Goal: Transaction & Acquisition: Register for event/course

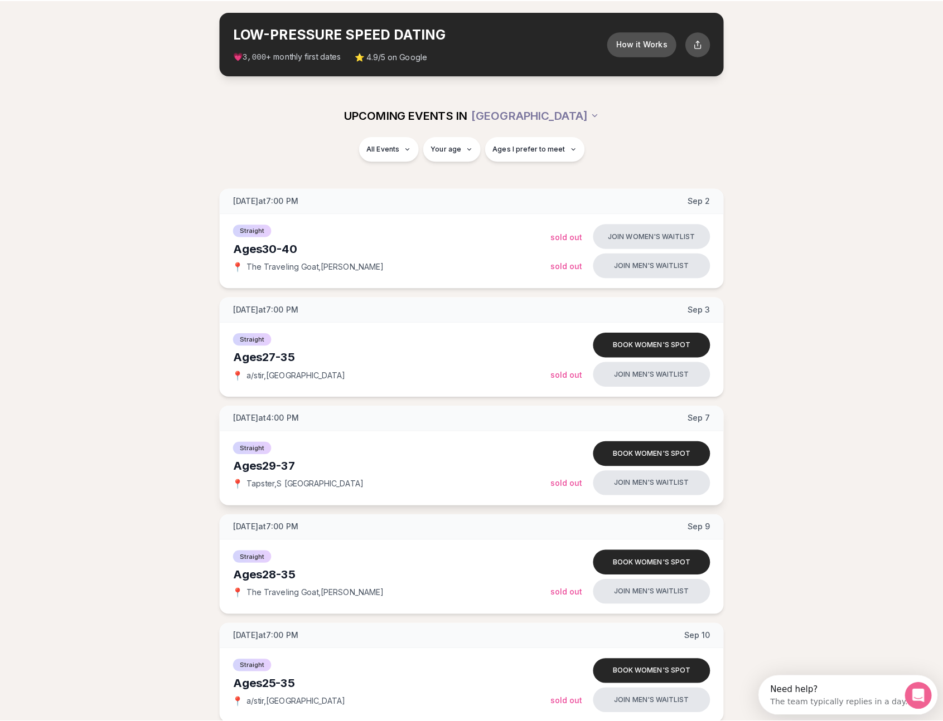
scroll to position [190, 0]
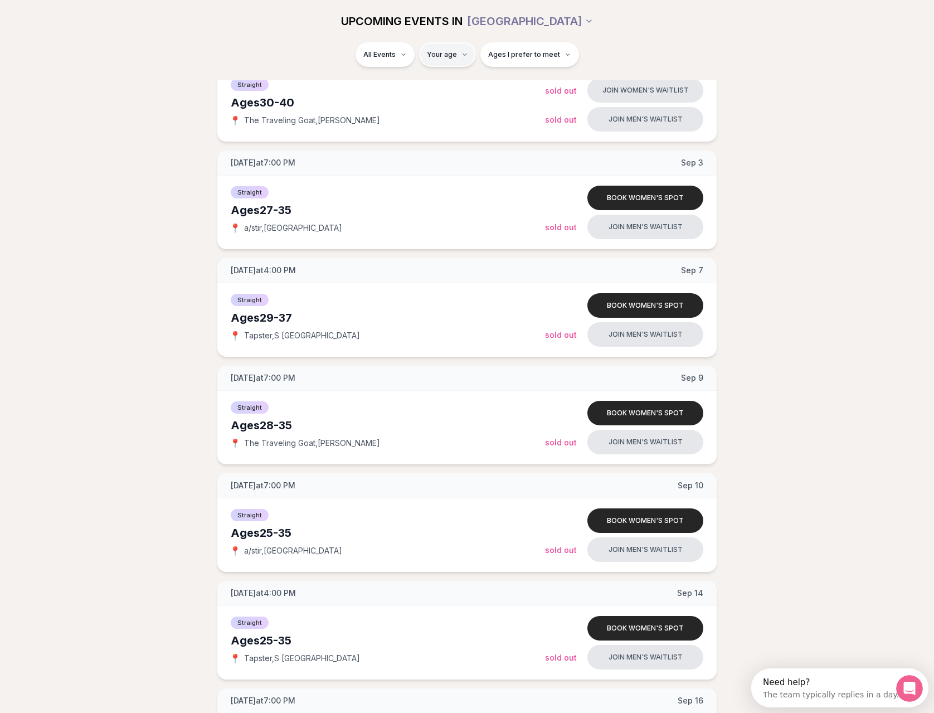
drag, startPoint x: 439, startPoint y: 72, endPoint x: 444, endPoint y: 59, distance: 14.3
click at [440, 70] on div "All Events Your age Ages I prefer to meet" at bounding box center [467, 61] width 934 height 38
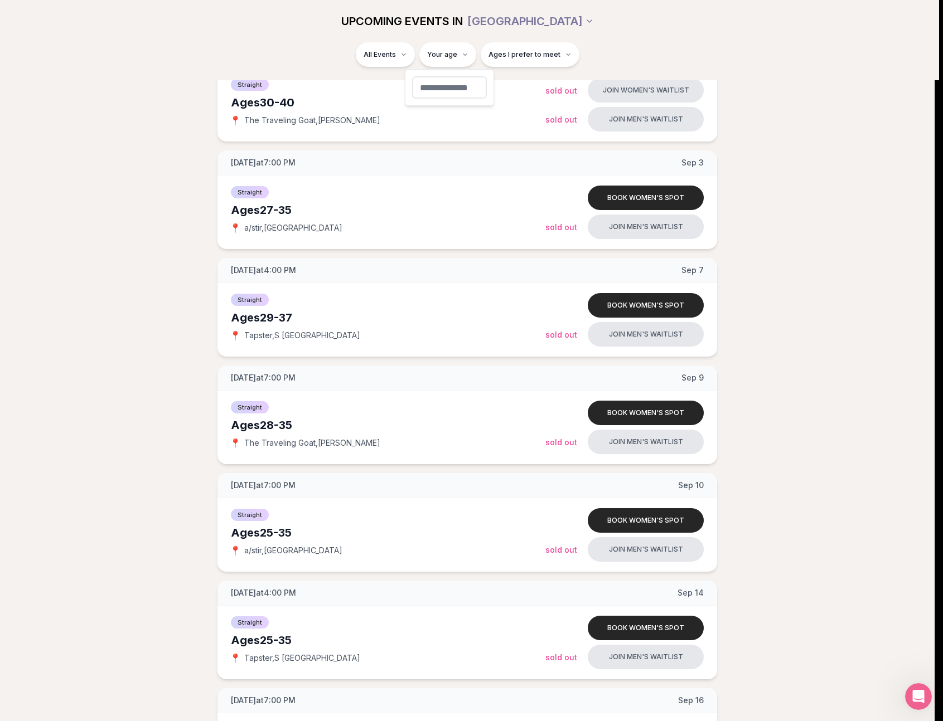
type input "**"
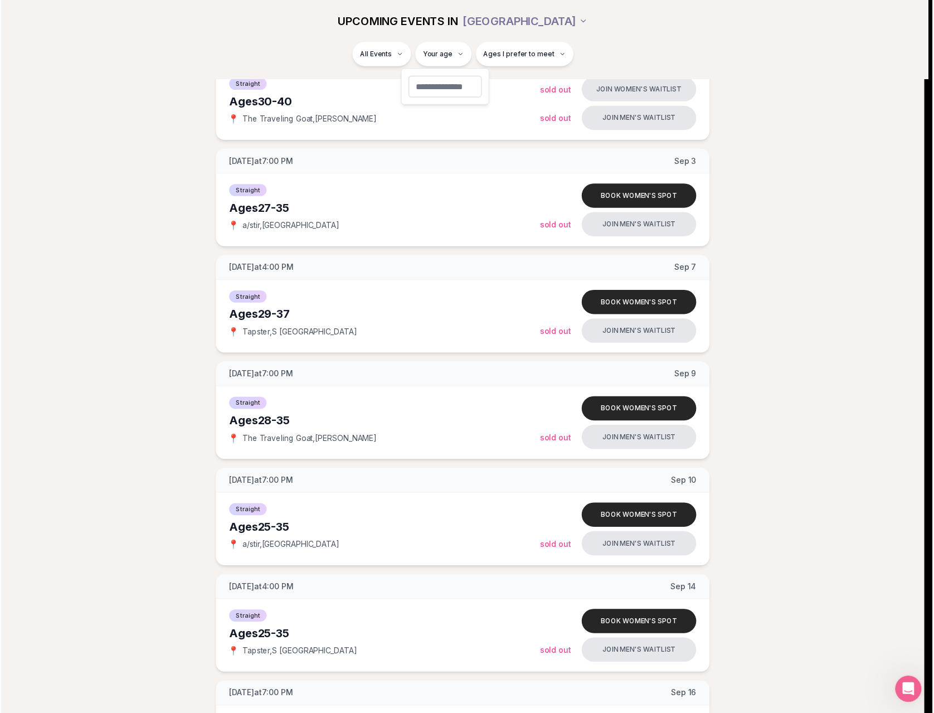
scroll to position [0, 0]
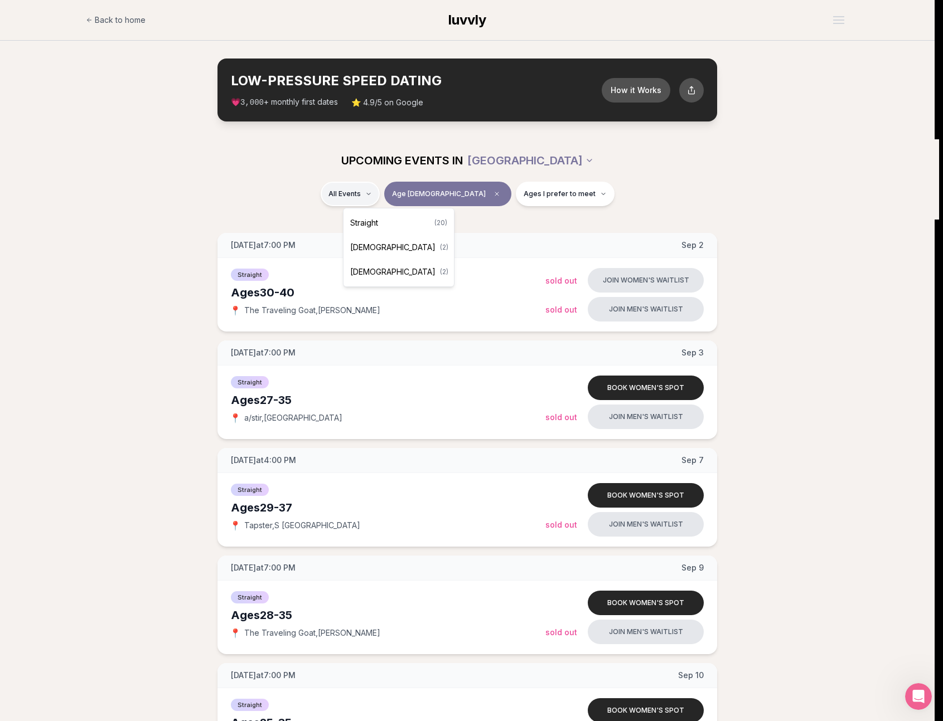
click at [388, 230] on div "Straight ( 20 )" at bounding box center [399, 223] width 106 height 25
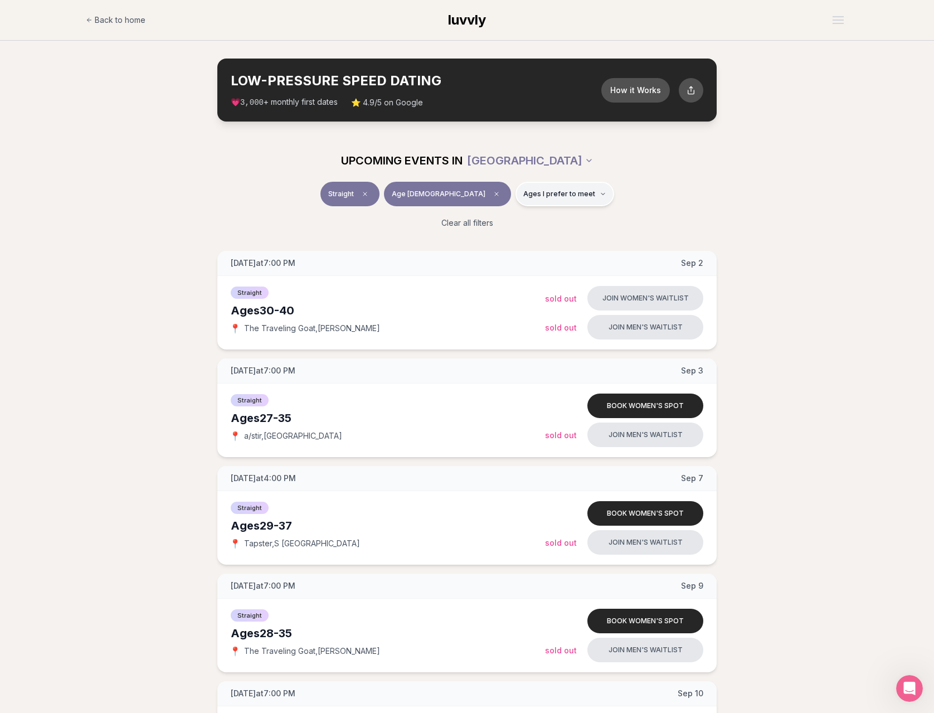
click at [533, 193] on span "Ages I prefer to meet" at bounding box center [559, 194] width 72 height 9
click at [547, 224] on span "Younger than me" at bounding box center [527, 220] width 62 height 11
click at [489, 224] on button "Younger than me" at bounding box center [484, 220] width 9 height 9
click at [546, 235] on span "Around my age" at bounding box center [524, 236] width 56 height 11
click at [489, 235] on button "Around my age" at bounding box center [484, 236] width 9 height 9
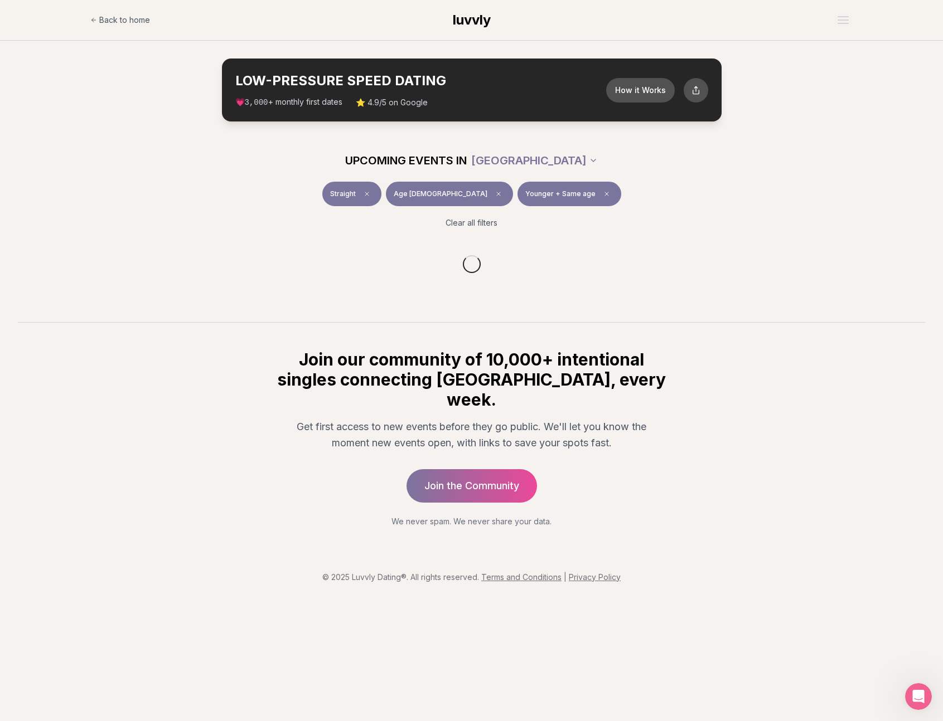
click at [715, 220] on div "Clear all filters" at bounding box center [471, 223] width 624 height 25
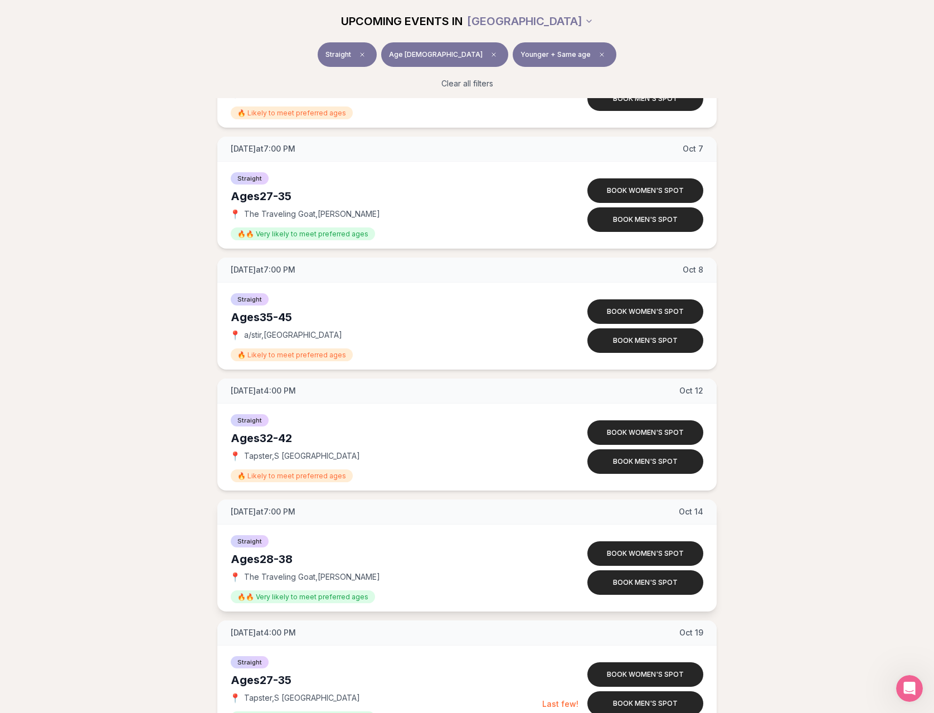
scroll to position [1474, 0]
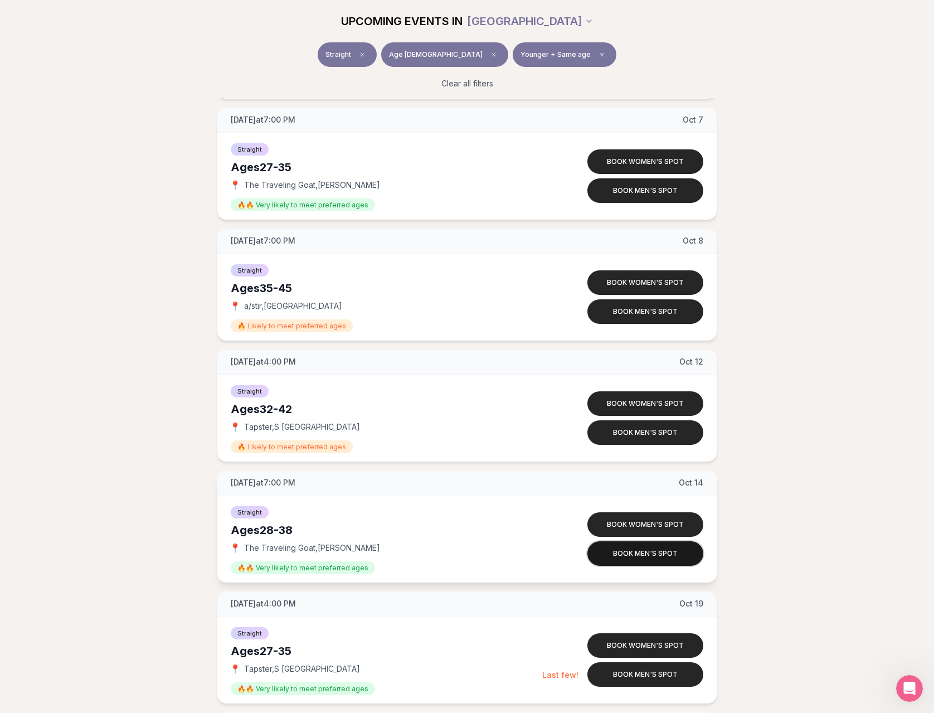
click at [618, 562] on button "Book men's spot" at bounding box center [645, 553] width 116 height 25
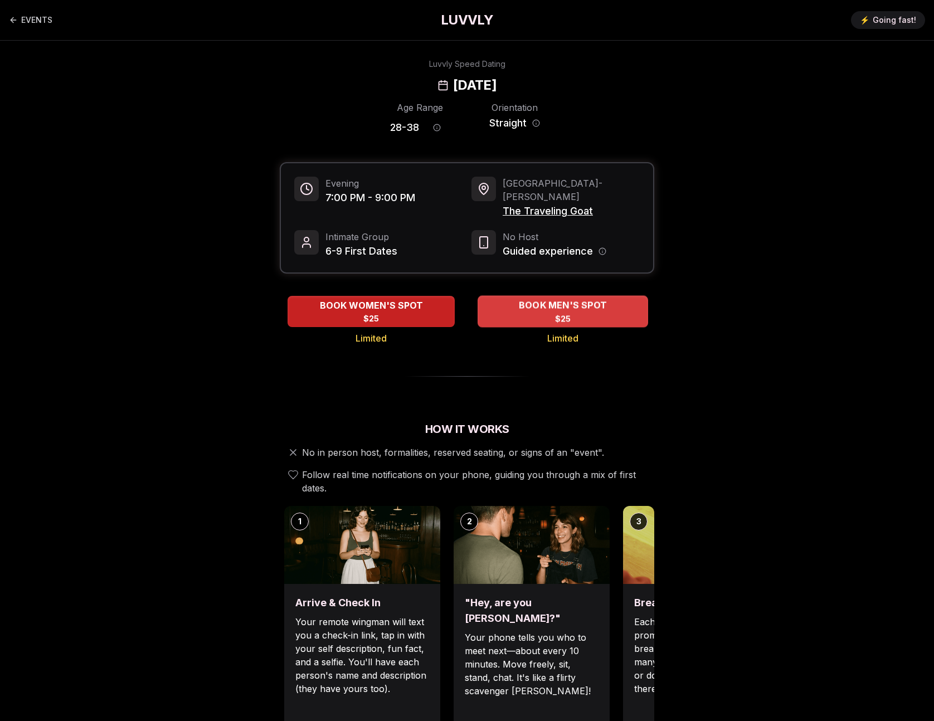
click at [534, 299] on span "BOOK MEN'S SPOT" at bounding box center [563, 305] width 93 height 13
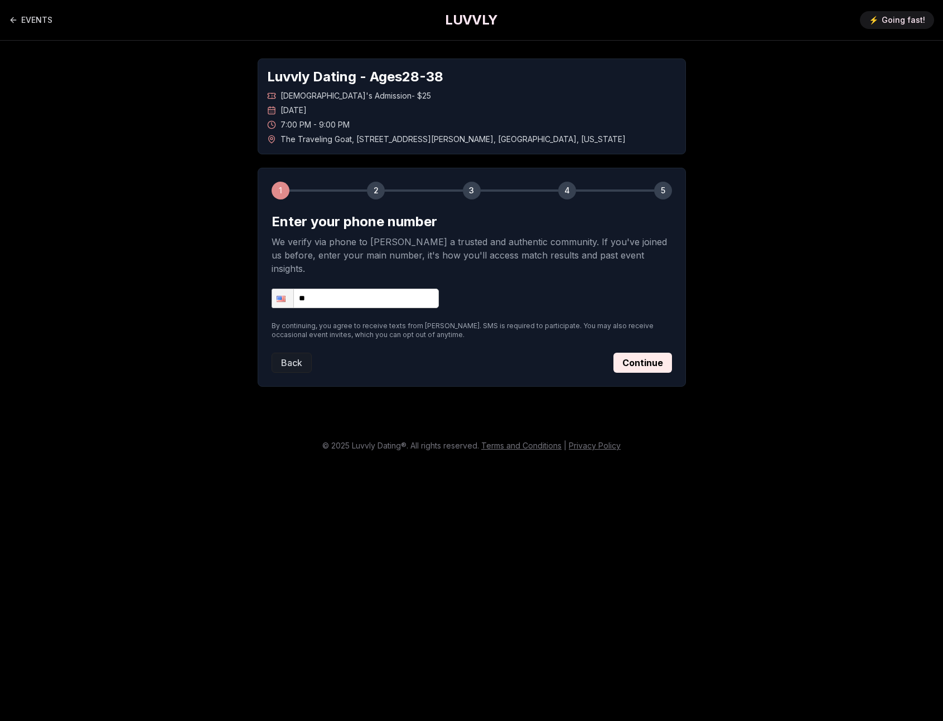
click at [331, 289] on input "**" at bounding box center [354, 299] width 167 height 20
type input "**********"
click at [665, 353] on button "Continue" at bounding box center [642, 363] width 59 height 20
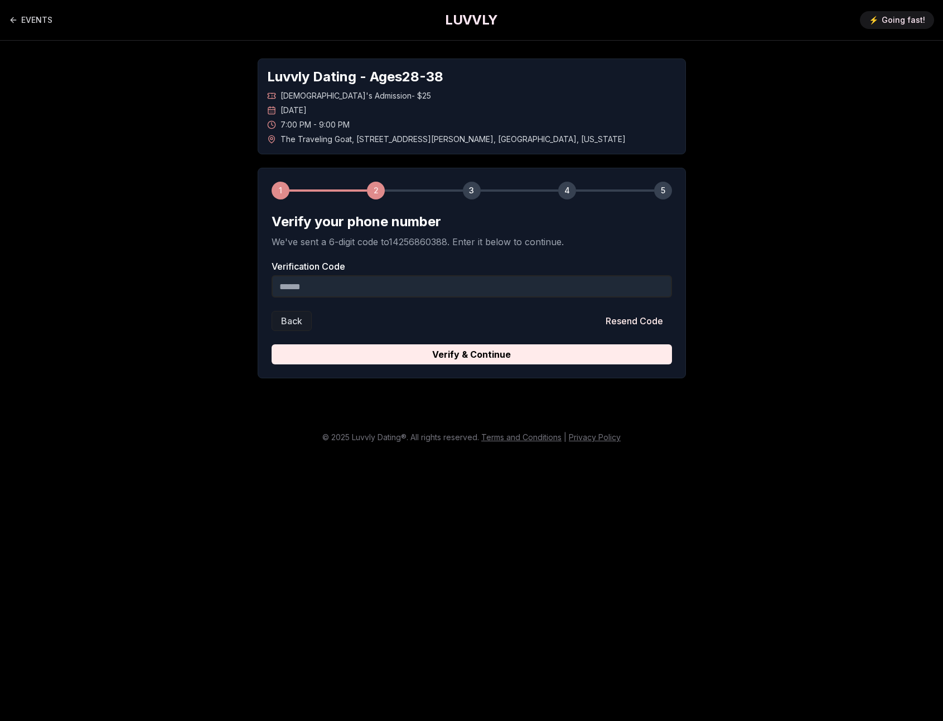
click at [430, 590] on main "EVENTS LUVVLY ⚡️ Going fast! Luvvly Dating - Ages 28 - 38 Straight Men's Admiss…" at bounding box center [471, 360] width 943 height 721
click at [348, 280] on input "Verification Code" at bounding box center [471, 286] width 400 height 22
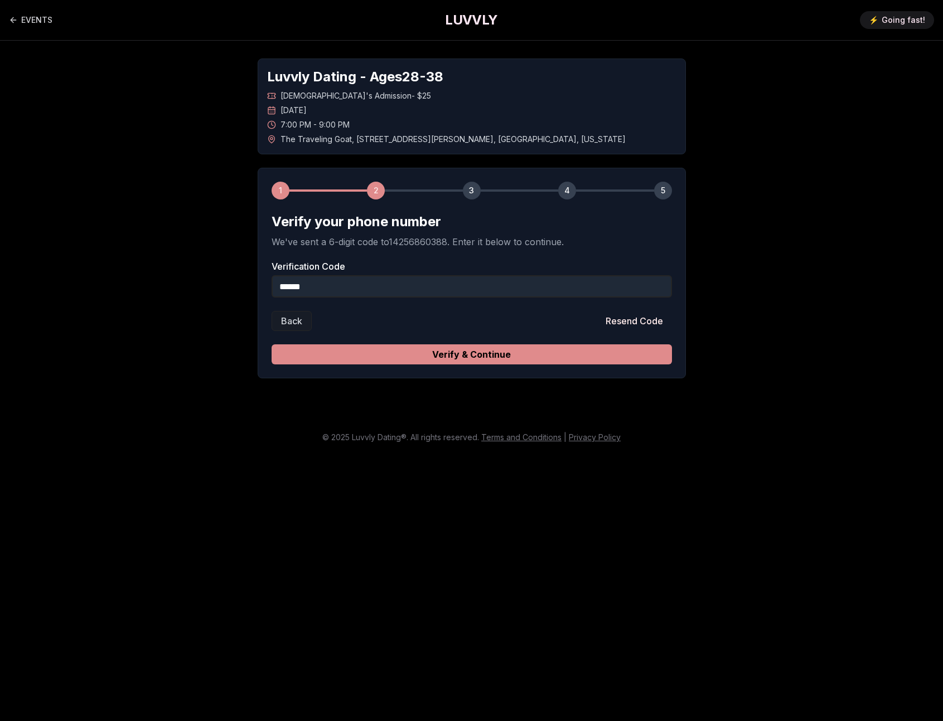
type input "******"
click at [501, 359] on button "Verify & Continue" at bounding box center [471, 354] width 400 height 20
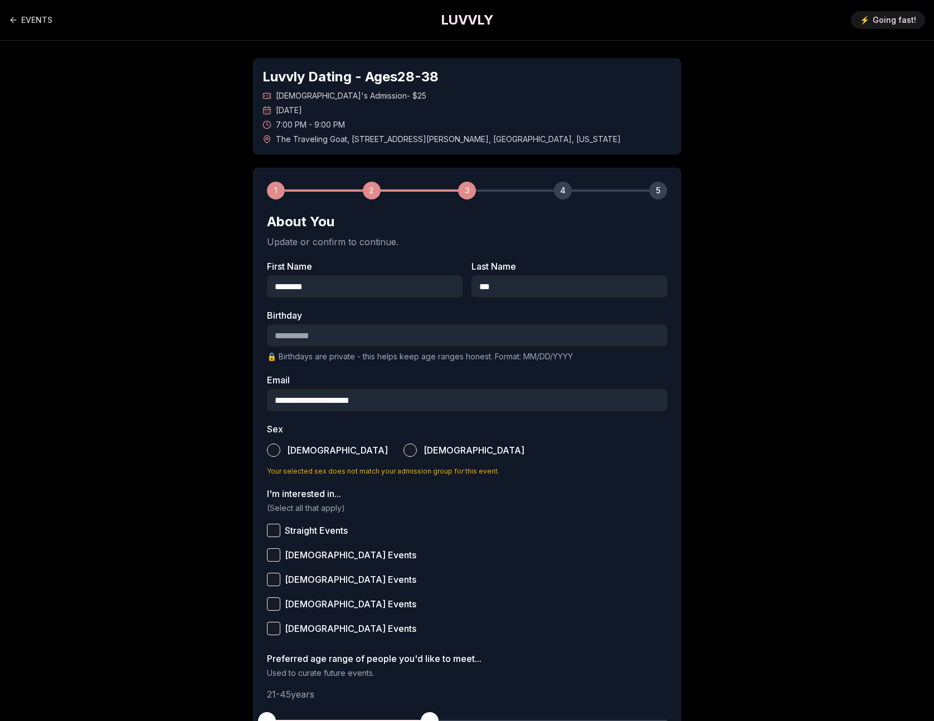
click at [509, 333] on input "Birthday" at bounding box center [467, 335] width 400 height 22
type input "**********"
click at [271, 448] on button "Male" at bounding box center [273, 450] width 13 height 13
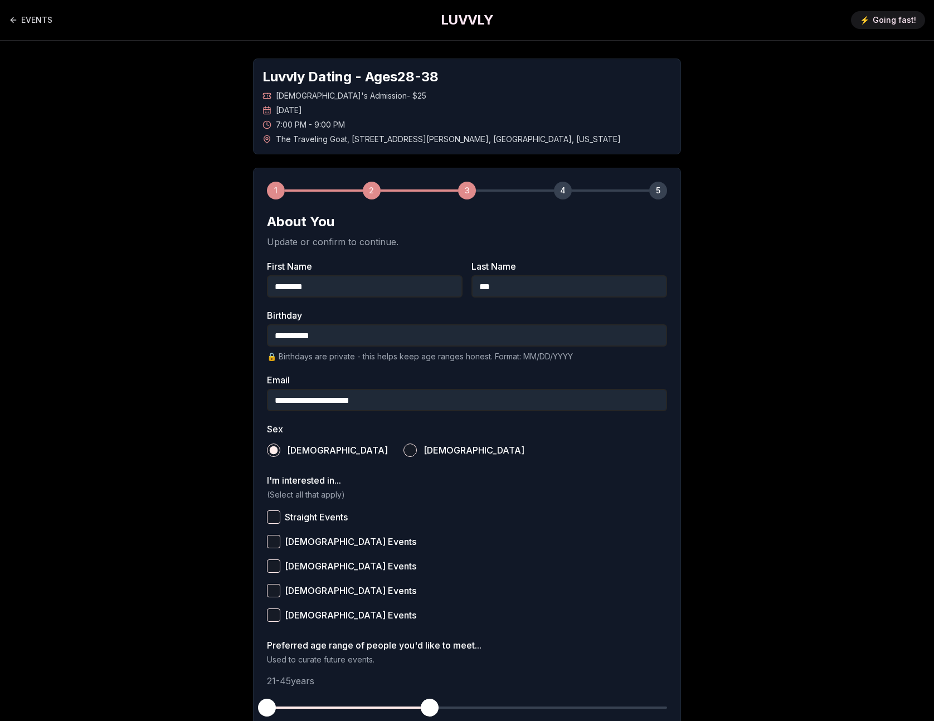
click at [278, 517] on button "Straight Events" at bounding box center [273, 517] width 13 height 13
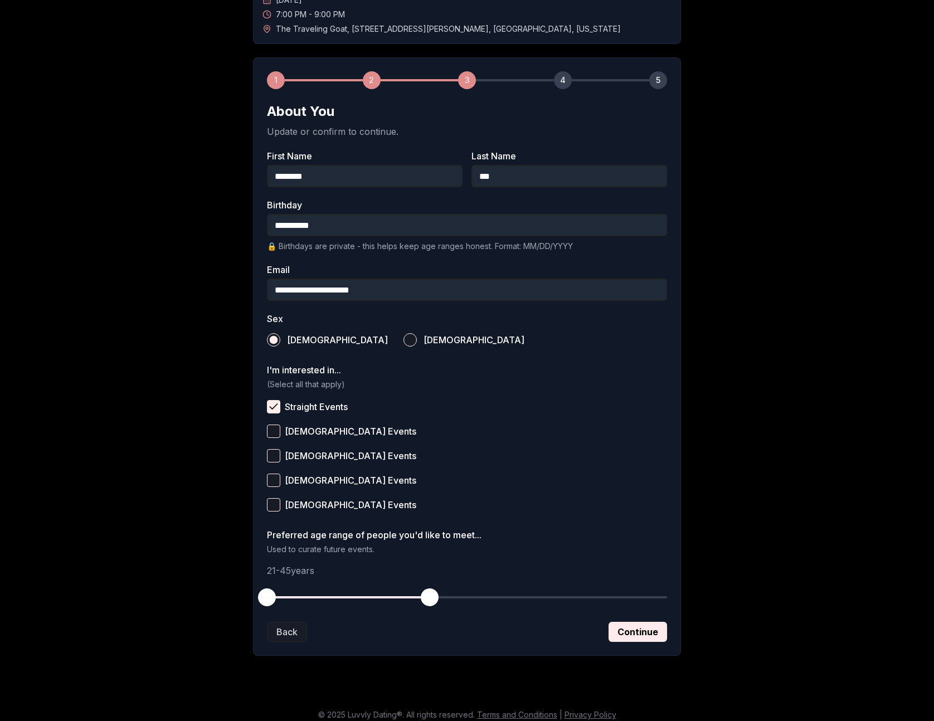
scroll to position [119, 0]
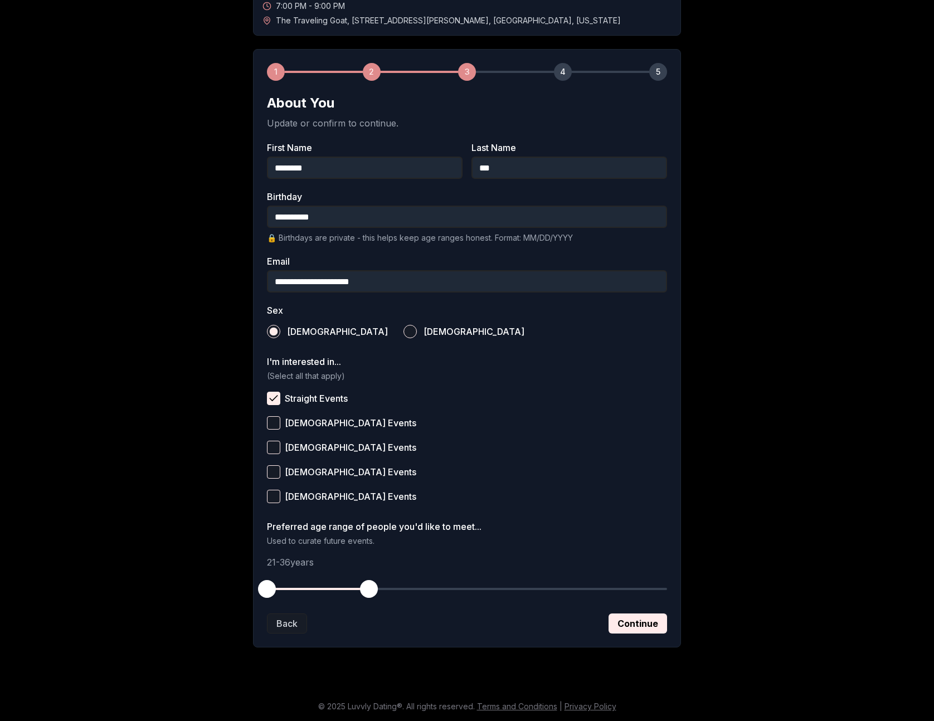
drag, startPoint x: 428, startPoint y: 586, endPoint x: 371, endPoint y: 589, distance: 56.9
click at [371, 589] on span "button" at bounding box center [369, 589] width 18 height 18
drag, startPoint x: 268, startPoint y: 598, endPoint x: 301, endPoint y: 589, distance: 34.6
click at [301, 589] on button "button" at bounding box center [301, 589] width 25 height 25
click at [626, 626] on button "Continue" at bounding box center [638, 624] width 59 height 20
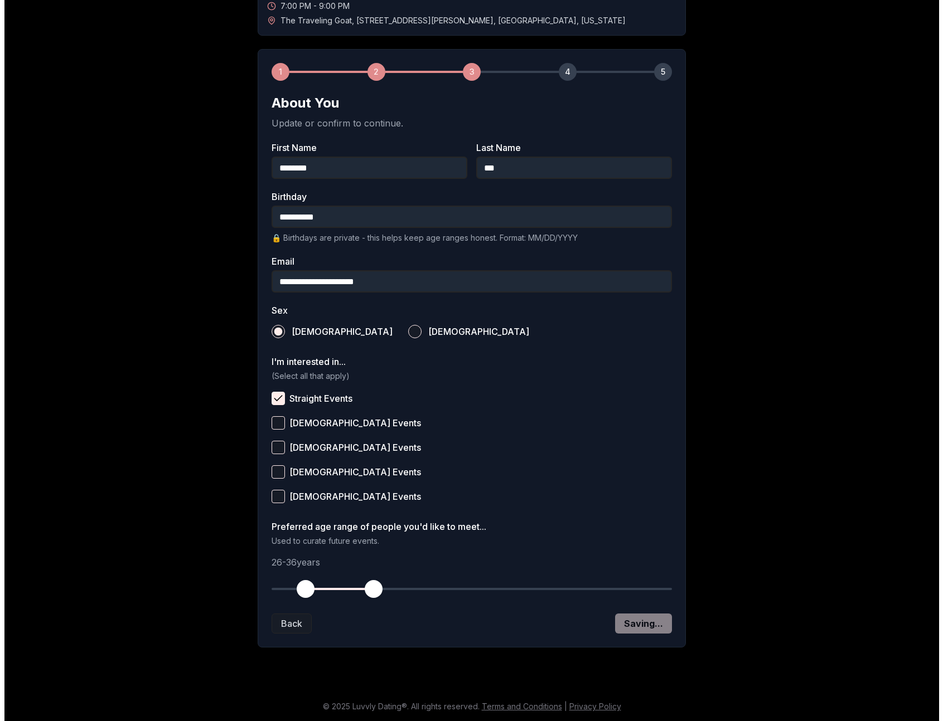
scroll to position [0, 0]
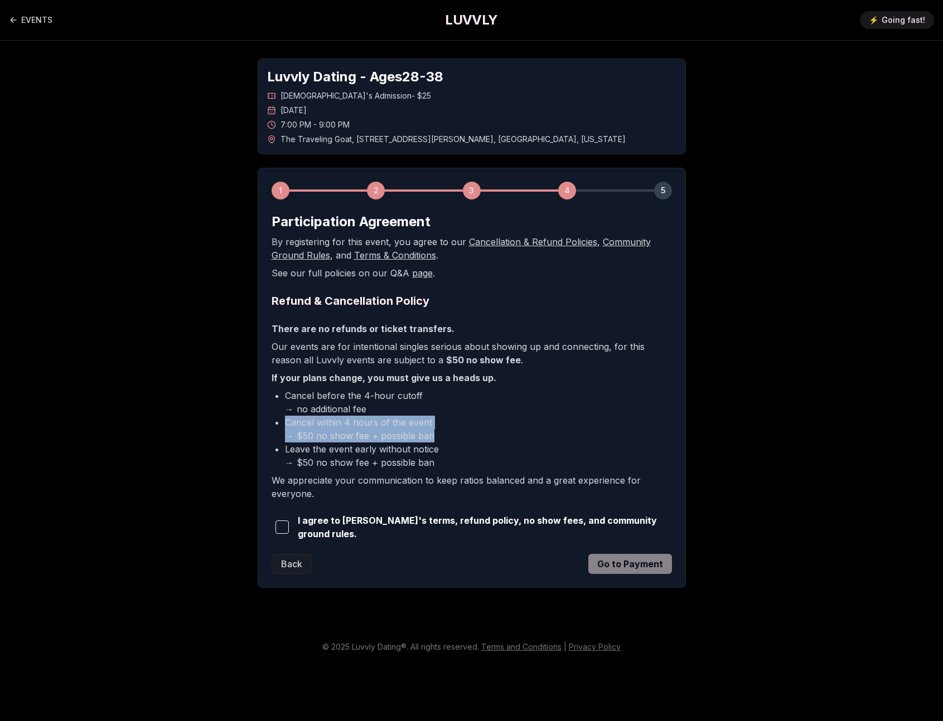
drag, startPoint x: 286, startPoint y: 422, endPoint x: 440, endPoint y: 433, distance: 154.2
click at [440, 433] on li "Cancel within 4 hours of the event → $50 no show fee + possible ban" at bounding box center [478, 429] width 387 height 27
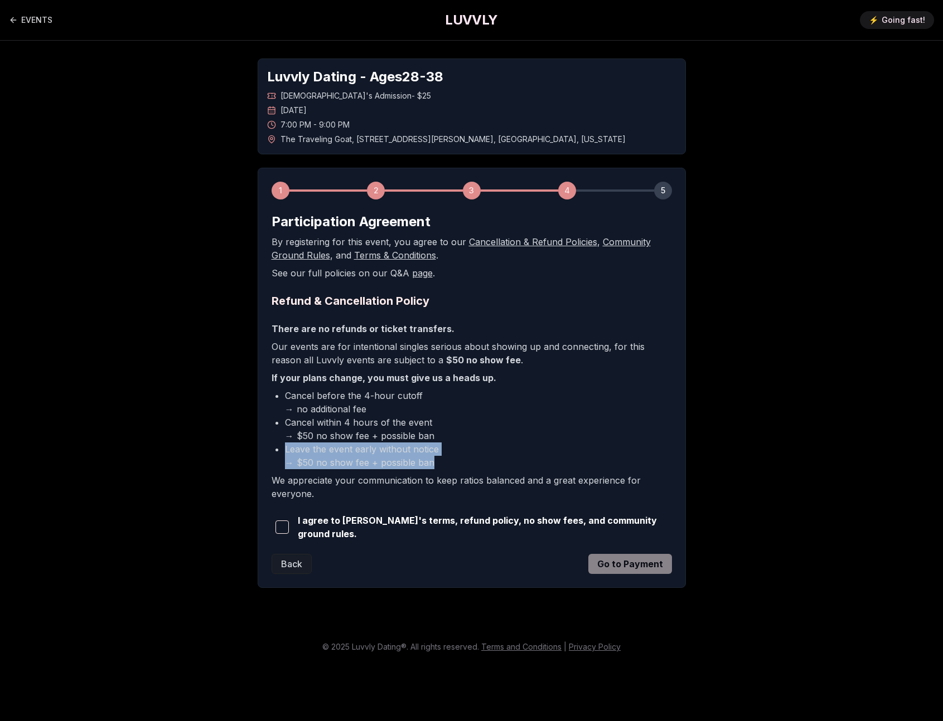
drag, startPoint x: 444, startPoint y: 448, endPoint x: 456, endPoint y: 462, distance: 19.3
click at [456, 462] on li "Leave the event early without notice → $50 no show fee + possible ban" at bounding box center [478, 456] width 387 height 27
drag, startPoint x: 457, startPoint y: 469, endPoint x: 458, endPoint y: 439, distance: 29.6
click at [458, 439] on ul "Cancel before the 4-hour cutoff → no additional fee Cancel within 4 hours of th…" at bounding box center [471, 429] width 400 height 80
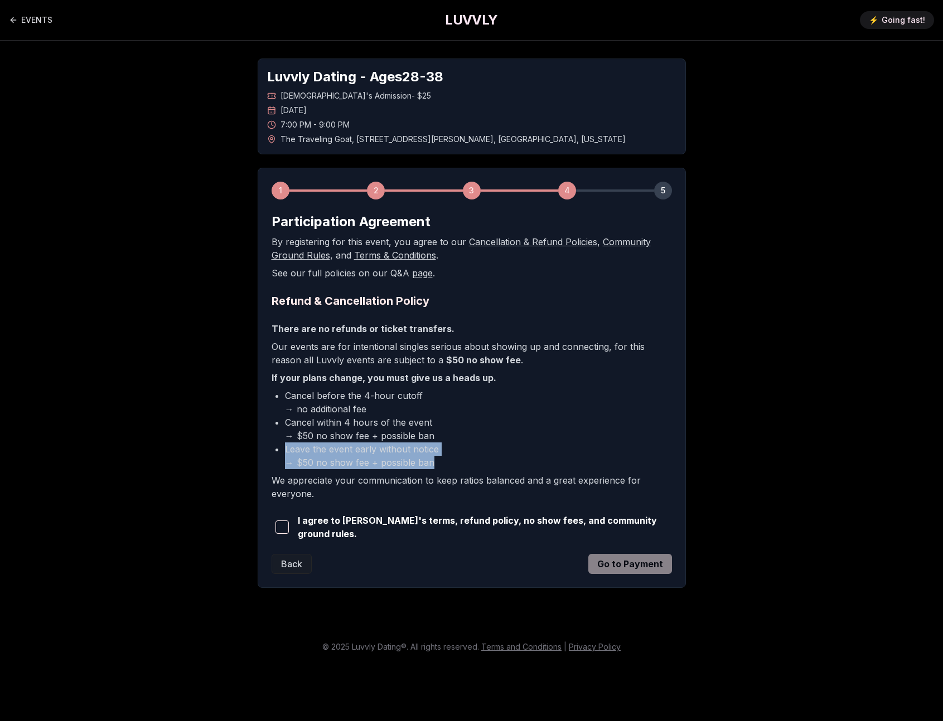
click at [458, 439] on li "Cancel within 4 hours of the event → $50 no show fee + possible ban" at bounding box center [478, 429] width 387 height 27
click at [286, 529] on span "button" at bounding box center [281, 527] width 13 height 13
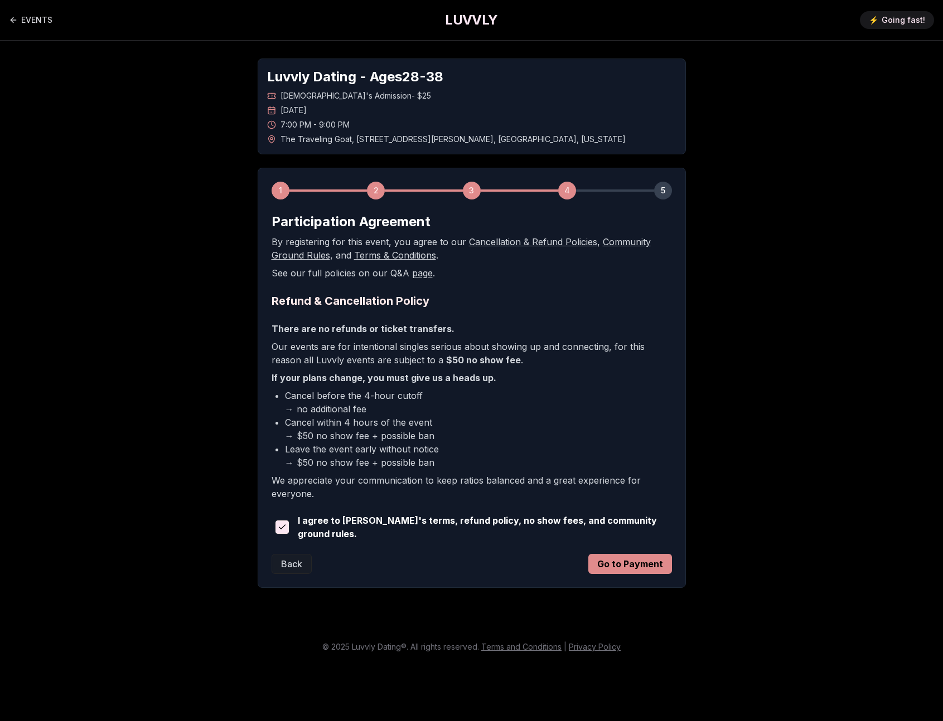
click at [637, 563] on button "Go to Payment" at bounding box center [630, 564] width 84 height 20
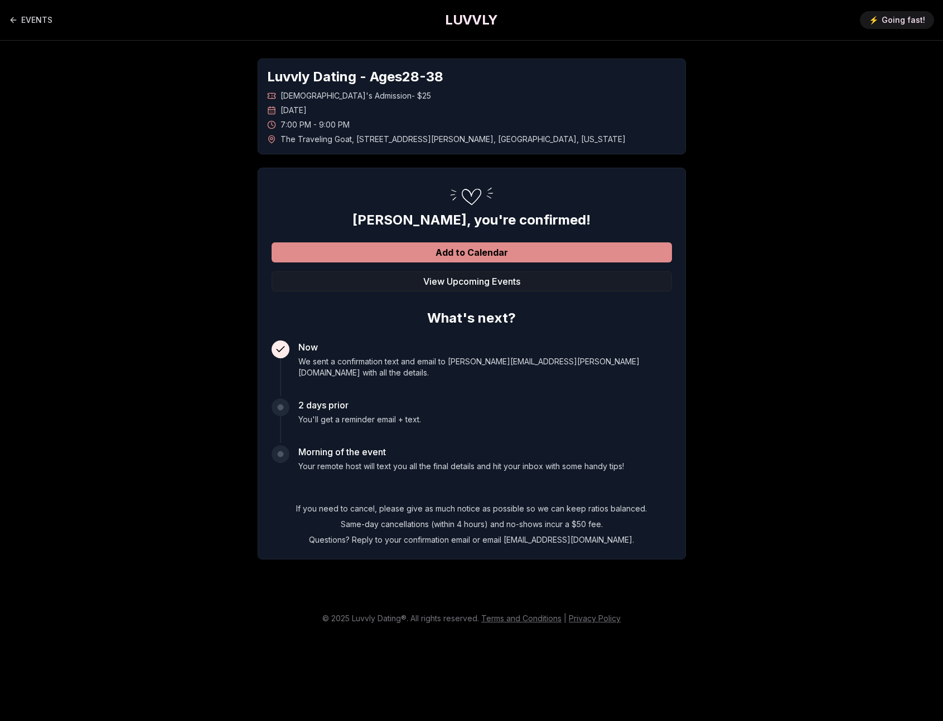
click at [472, 256] on button "Add to Calendar" at bounding box center [471, 252] width 400 height 20
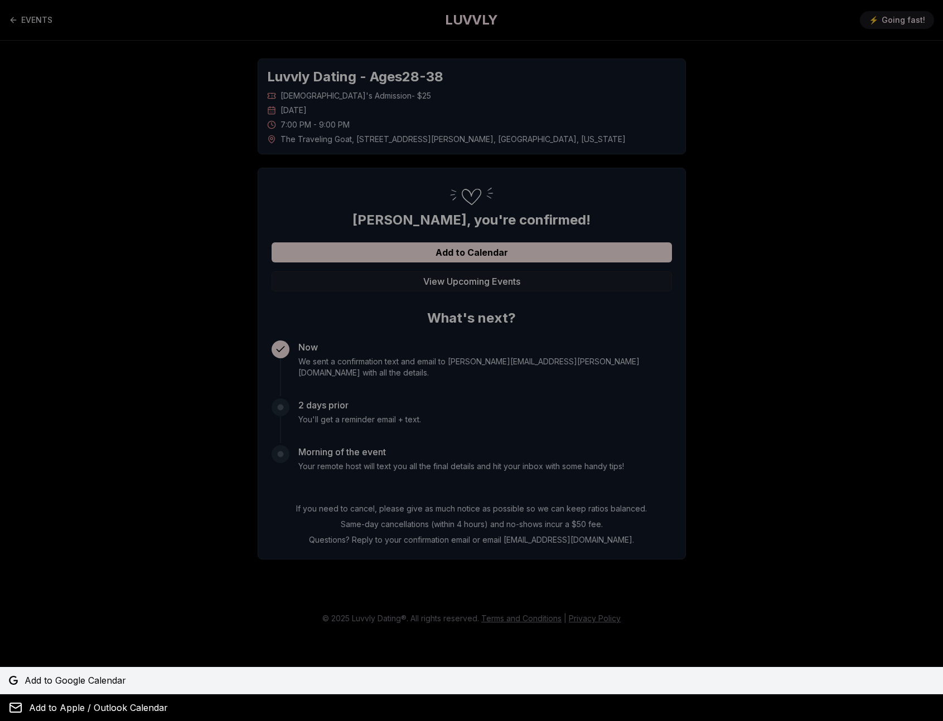
click at [76, 674] on span "Add to Google Calendar" at bounding box center [75, 680] width 101 height 13
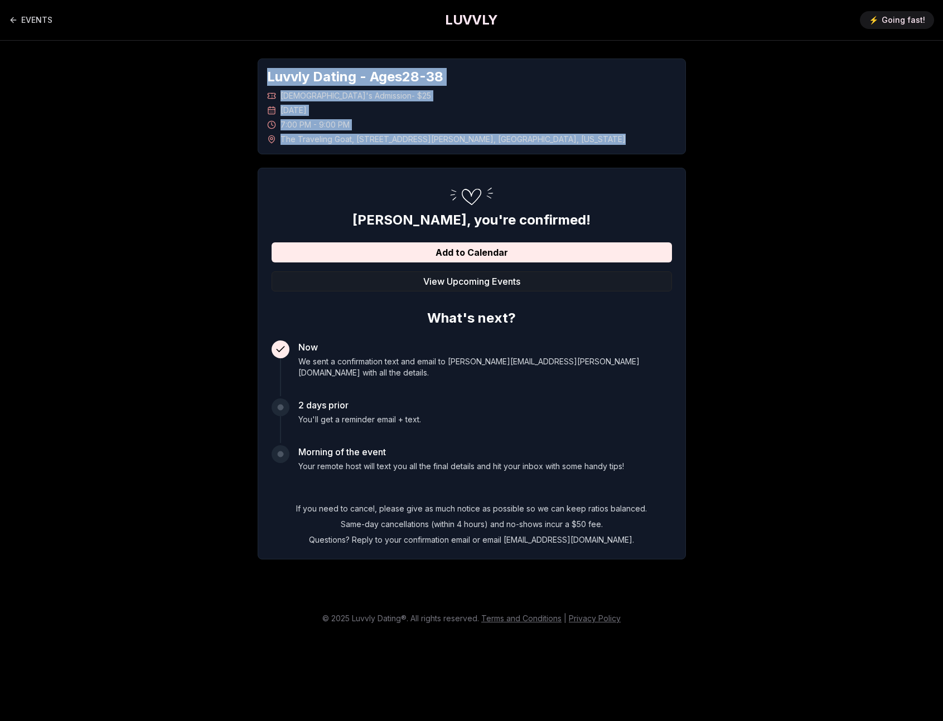
drag, startPoint x: 266, startPoint y: 77, endPoint x: 604, endPoint y: 142, distance: 344.3
click at [604, 142] on div "Luvvly Dating - Ages [DEMOGRAPHIC_DATA] [DEMOGRAPHIC_DATA]'s Admission - $25 [D…" at bounding box center [472, 107] width 428 height 96
click at [604, 142] on div "The Traveling Goat , [STREET_ADDRESS][PERSON_NAME][US_STATE]" at bounding box center [471, 139] width 409 height 11
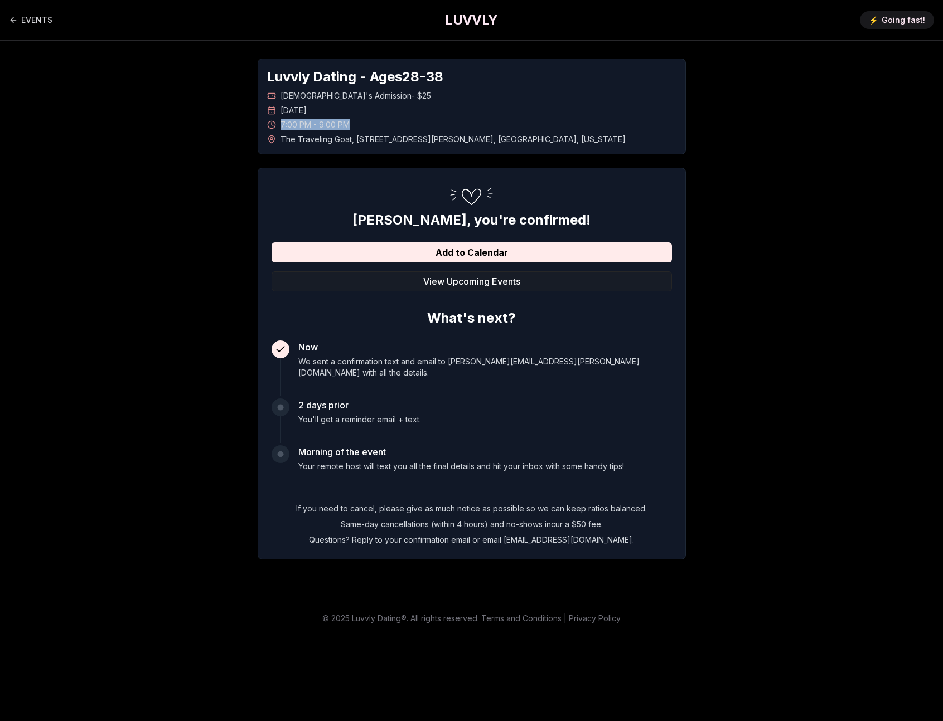
drag, startPoint x: 275, startPoint y: 123, endPoint x: 378, endPoint y: 126, distance: 103.2
click at [378, 126] on div "7:00 PM - 9:00 PM" at bounding box center [471, 124] width 409 height 11
